Goal: Task Accomplishment & Management: Use online tool/utility

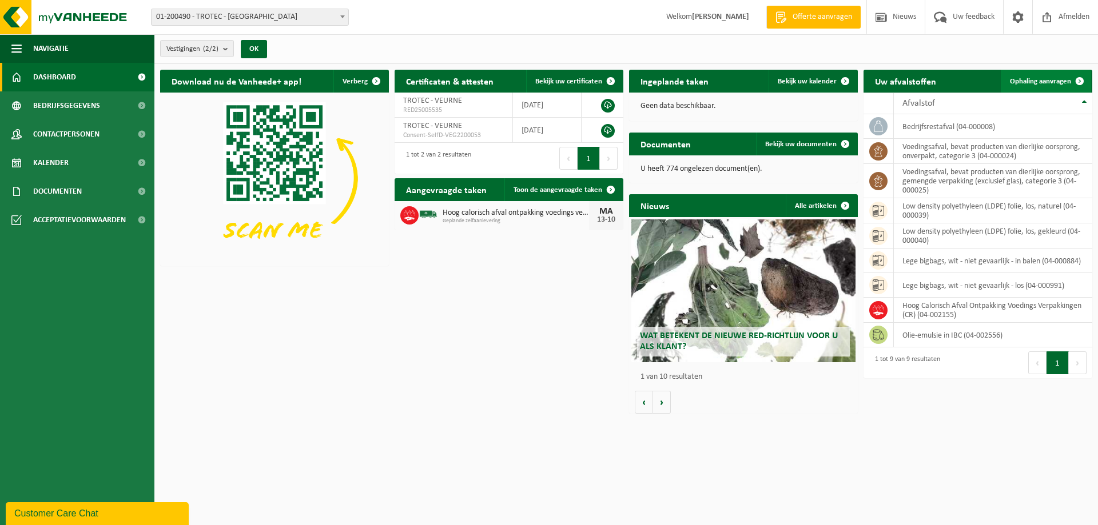
click at [1040, 81] on span "Ophaling aanvragen" at bounding box center [1040, 81] width 61 height 7
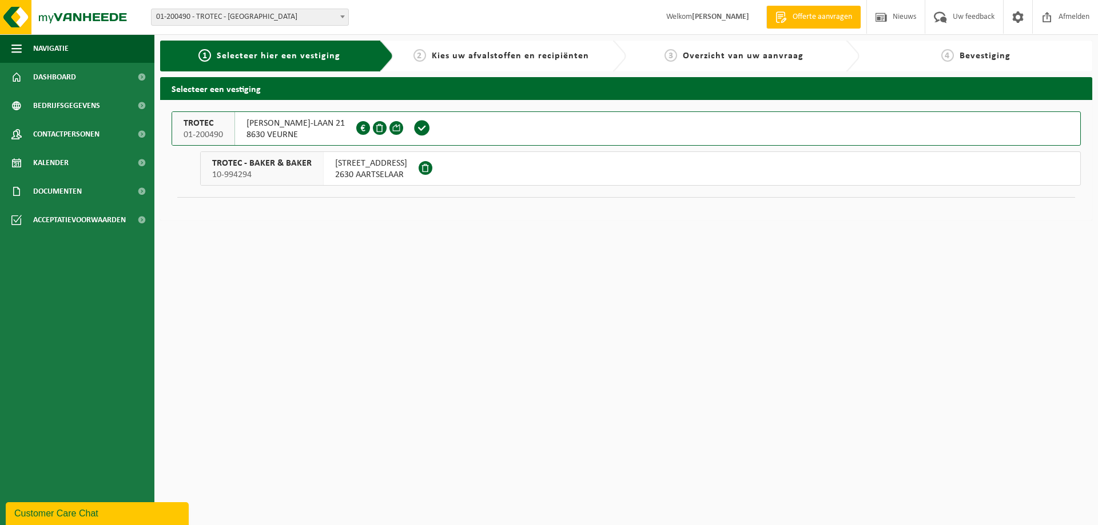
click at [277, 133] on span "8630 VEURNE" at bounding box center [295, 134] width 98 height 11
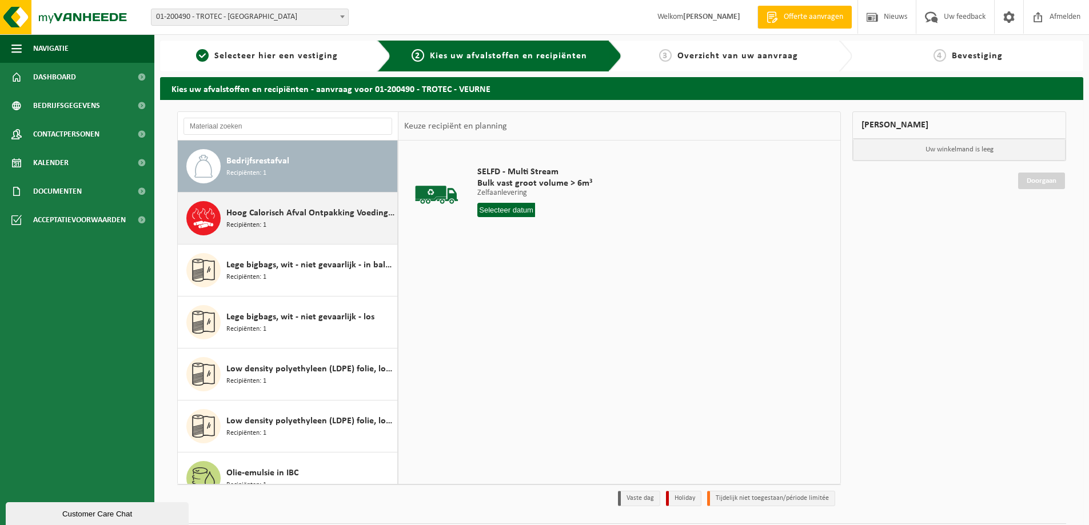
click at [294, 221] on div "Hoog Calorisch Afval Ontpakking Voedings Verpakkingen (CR) Recipiënten: 1" at bounding box center [310, 218] width 168 height 34
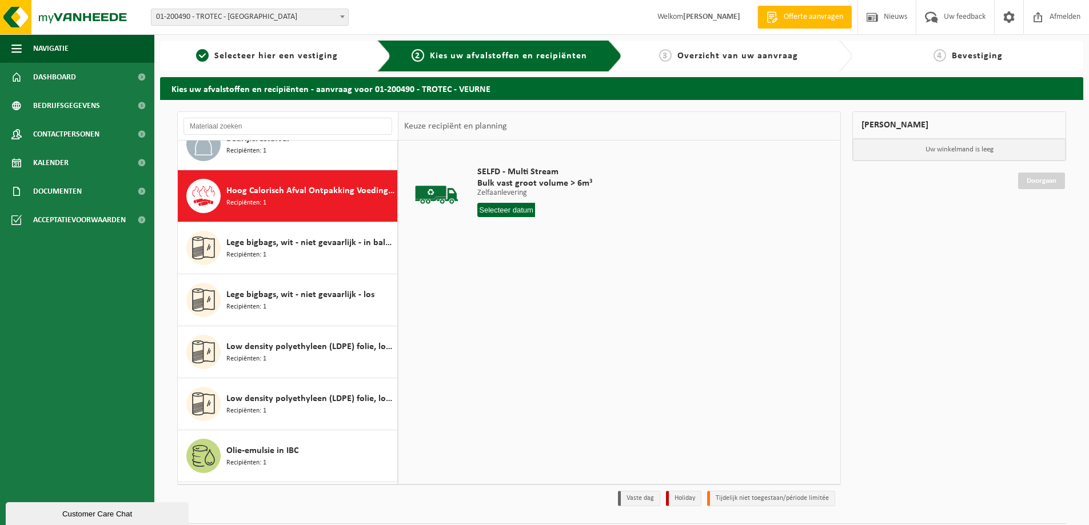
scroll to position [52, 0]
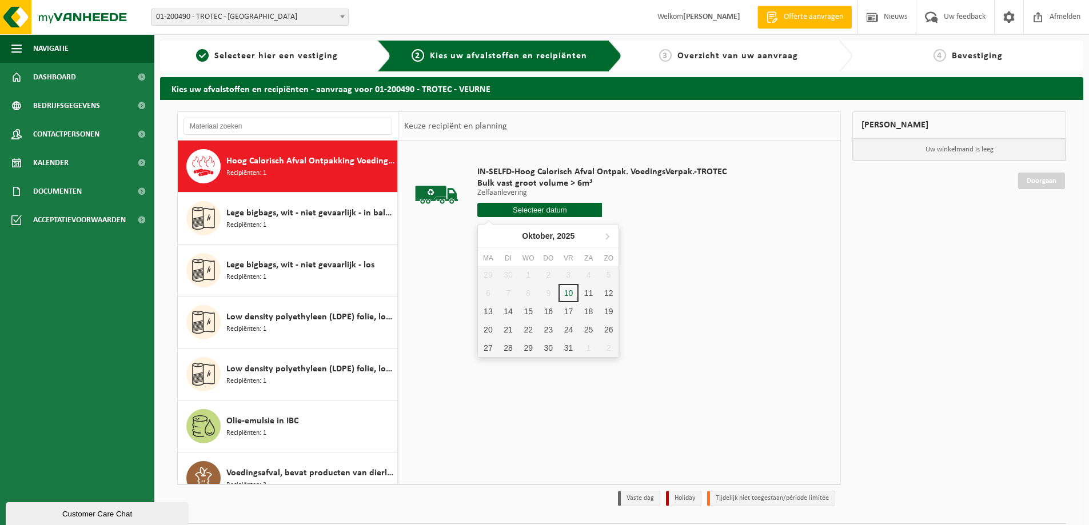
click at [545, 210] on input "text" at bounding box center [539, 210] width 125 height 14
click at [530, 312] on div "15" at bounding box center [528, 311] width 20 height 18
type input "Van [DATE]"
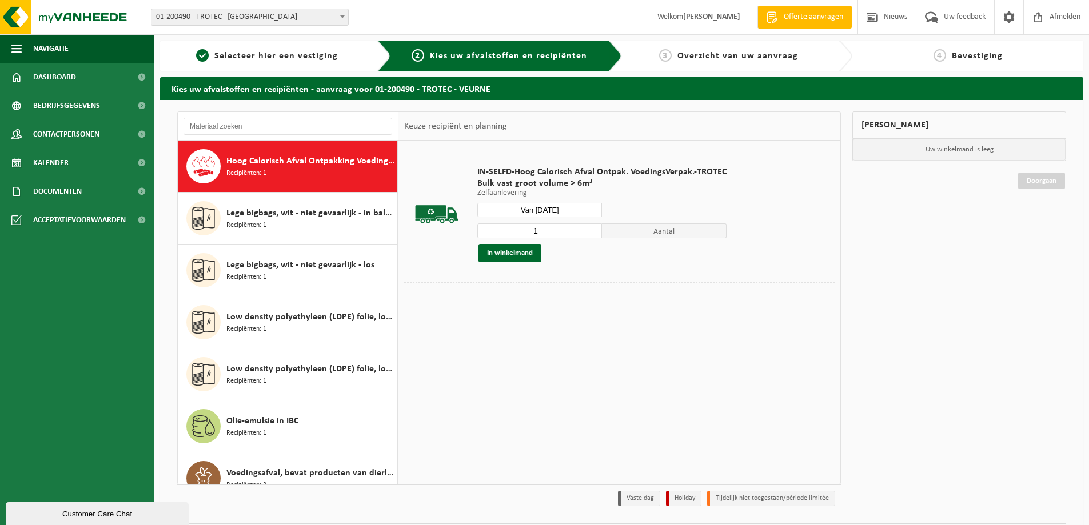
drag, startPoint x: 514, startPoint y: 256, endPoint x: 552, endPoint y: 253, distance: 38.4
click at [514, 255] on button "In winkelmand" at bounding box center [509, 253] width 63 height 18
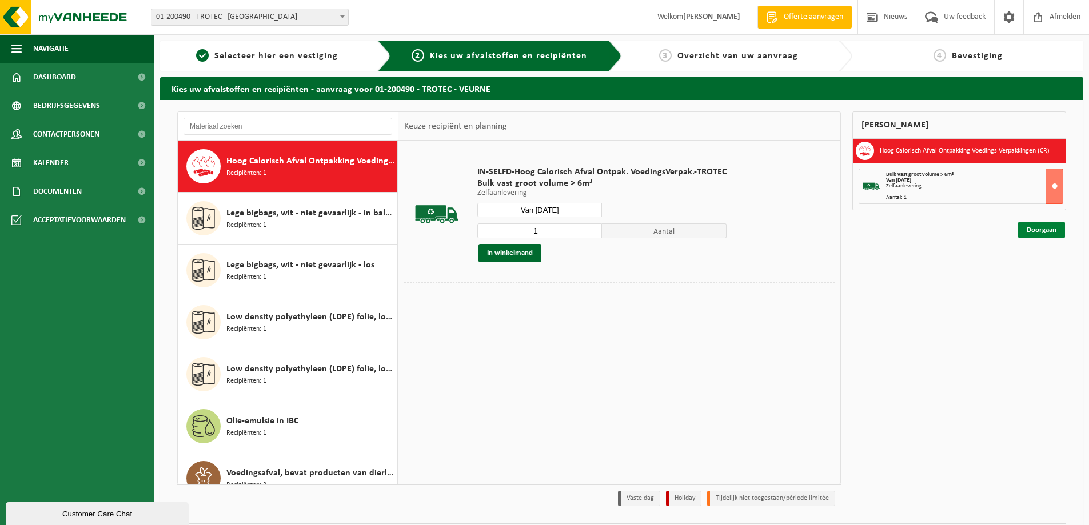
click at [1052, 230] on link "Doorgaan" at bounding box center [1041, 230] width 47 height 17
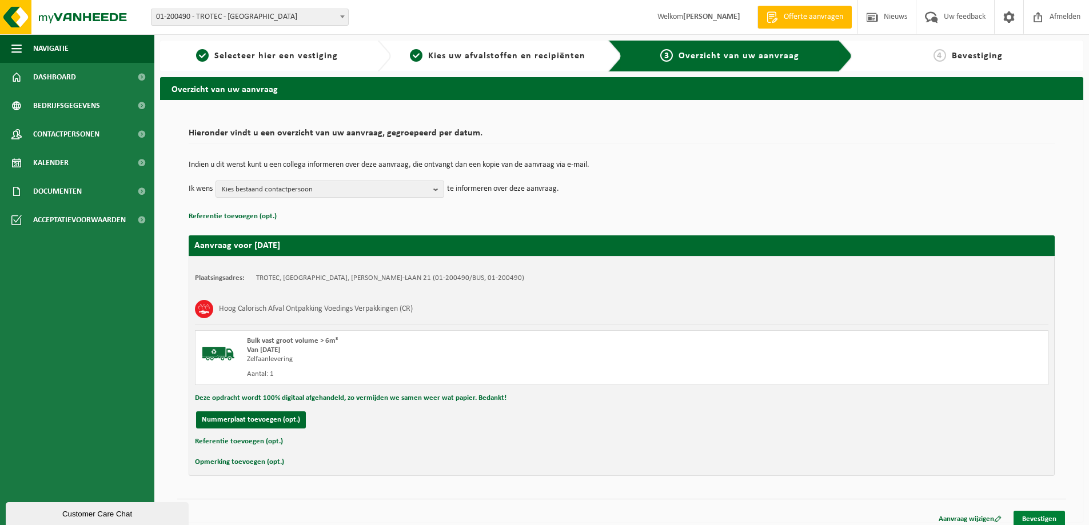
click at [1047, 515] on link "Bevestigen" at bounding box center [1039, 519] width 51 height 17
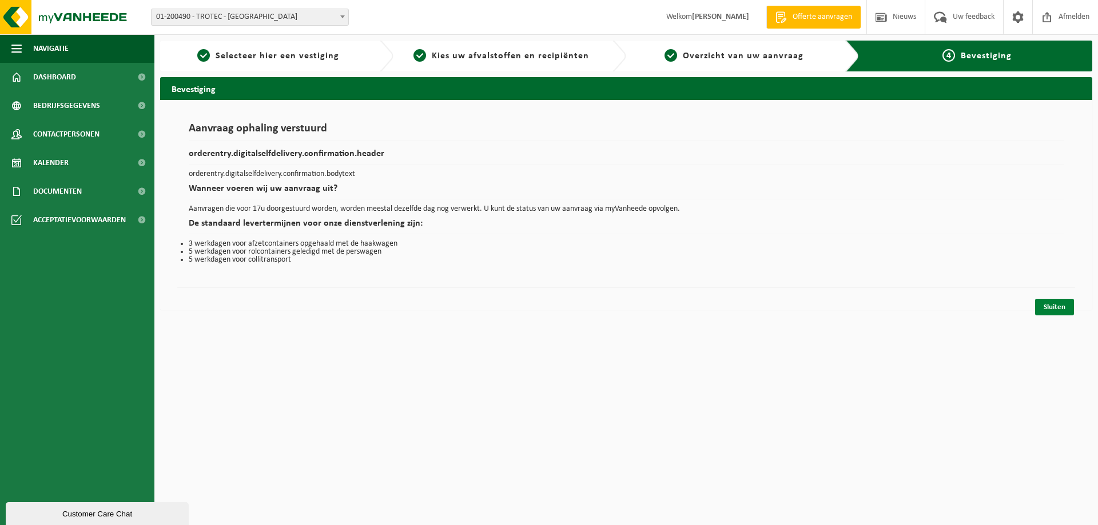
click at [1047, 305] on link "Sluiten" at bounding box center [1054, 307] width 39 height 17
